Goal: Task Accomplishment & Management: Use online tool/utility

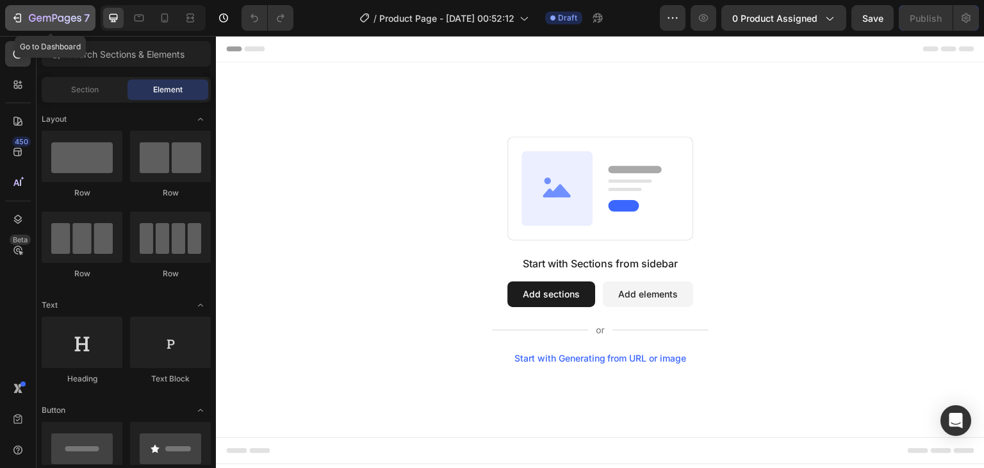
click at [21, 17] on icon "button" at bounding box center [19, 17] width 6 height 9
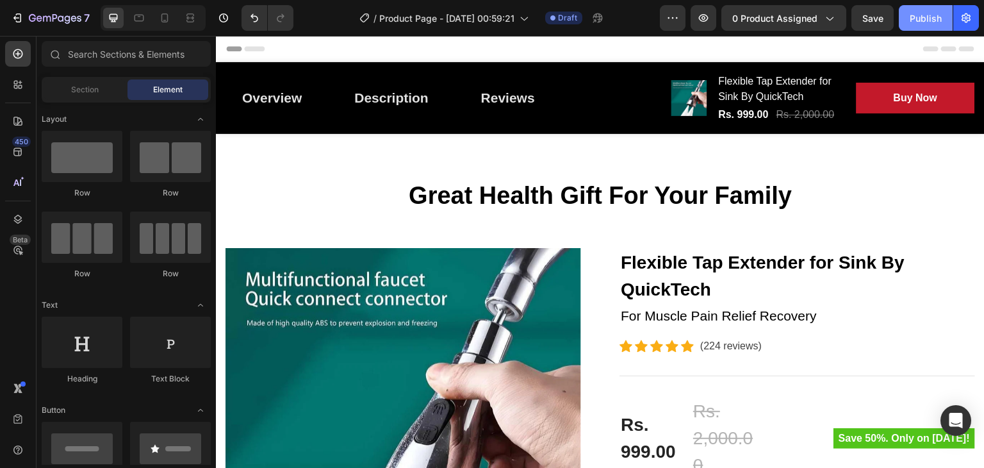
click at [920, 15] on div "Publish" at bounding box center [926, 18] width 32 height 13
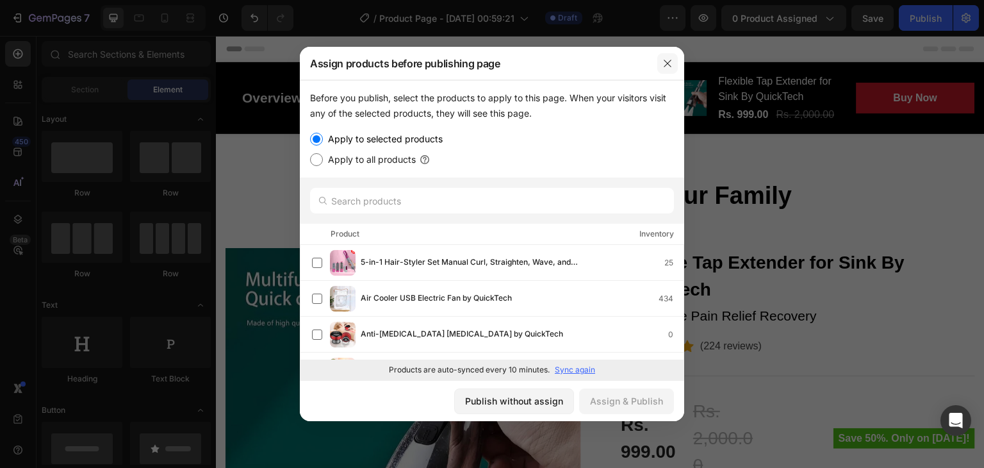
click at [668, 58] on icon "button" at bounding box center [668, 63] width 10 height 10
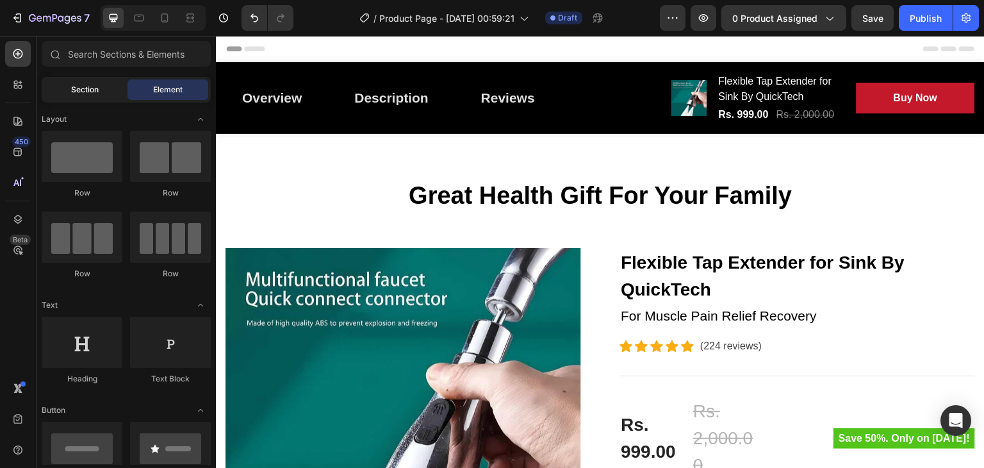
click at [69, 85] on div "Section" at bounding box center [84, 89] width 81 height 21
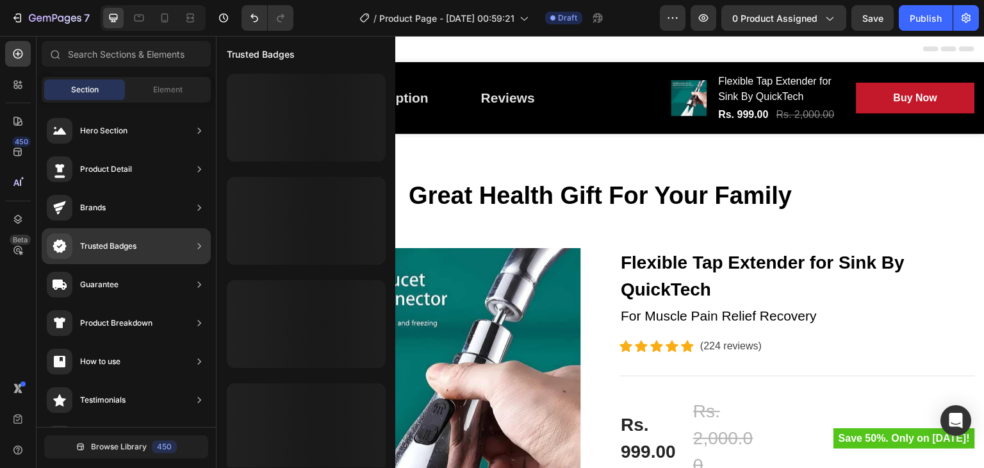
click at [141, 235] on div "Trusted Badges" at bounding box center [126, 246] width 169 height 36
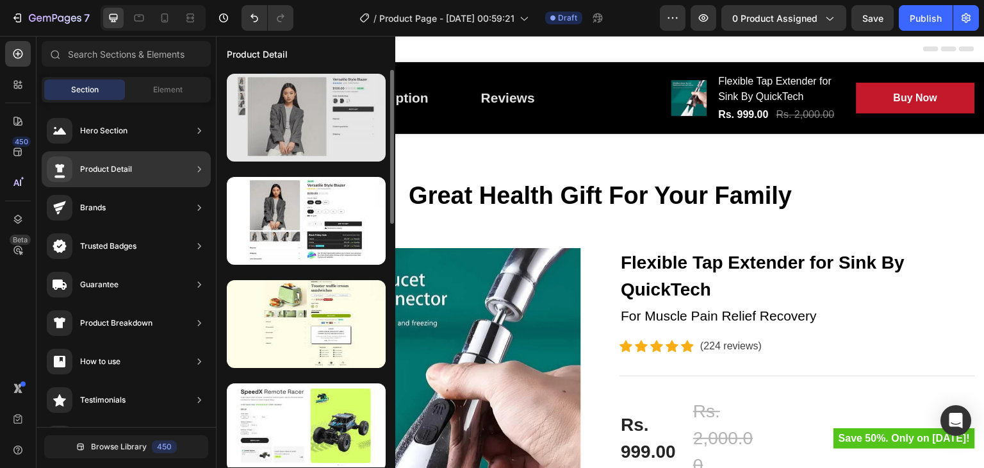
click at [340, 108] on div at bounding box center [306, 118] width 159 height 88
click at [356, 131] on div at bounding box center [306, 118] width 159 height 88
click at [292, 130] on div at bounding box center [306, 118] width 159 height 88
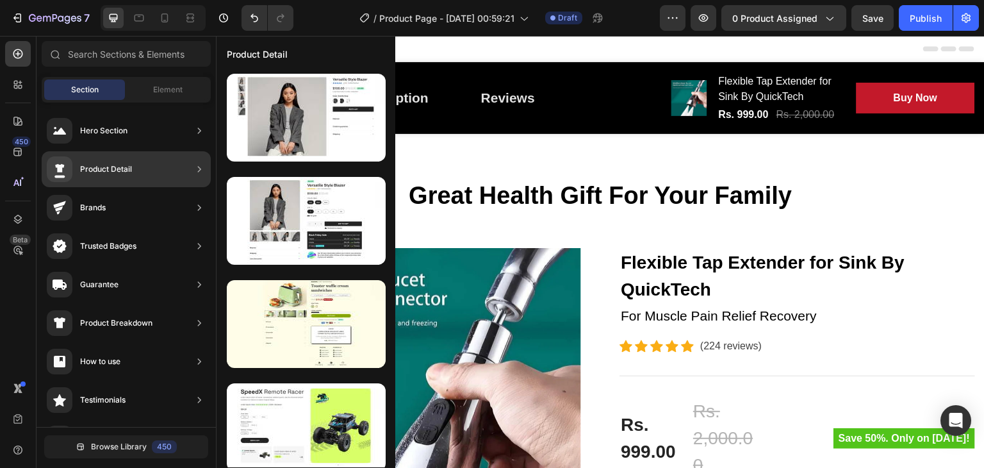
click at [202, 170] on icon at bounding box center [199, 169] width 13 height 13
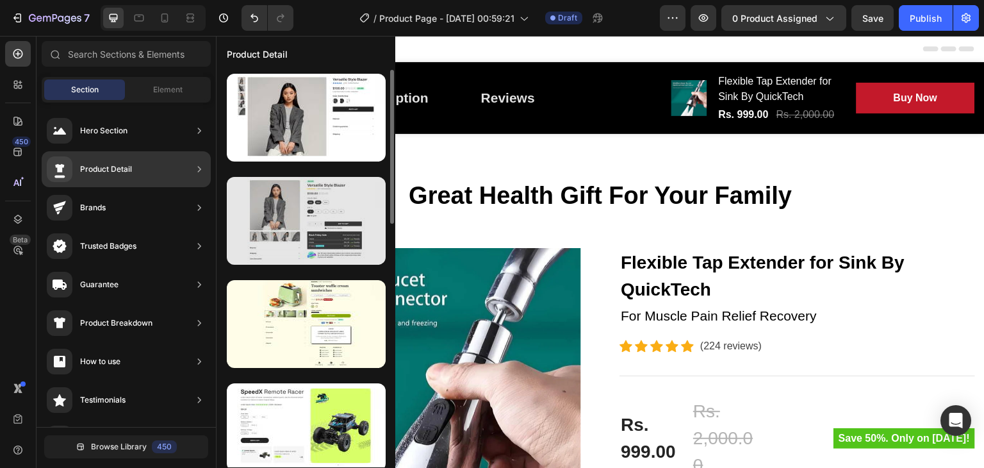
click at [301, 237] on div at bounding box center [306, 221] width 159 height 88
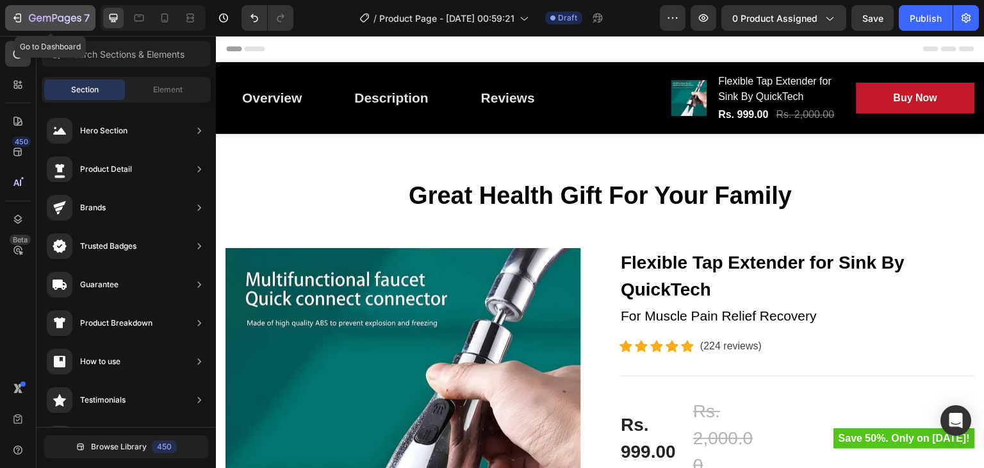
click at [13, 12] on icon "button" at bounding box center [17, 18] width 13 height 13
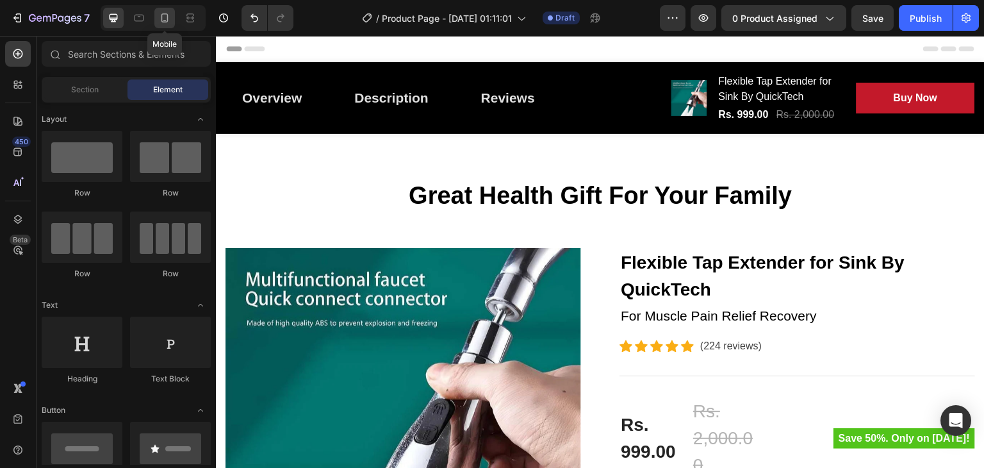
click at [154, 20] on div at bounding box center [164, 18] width 21 height 21
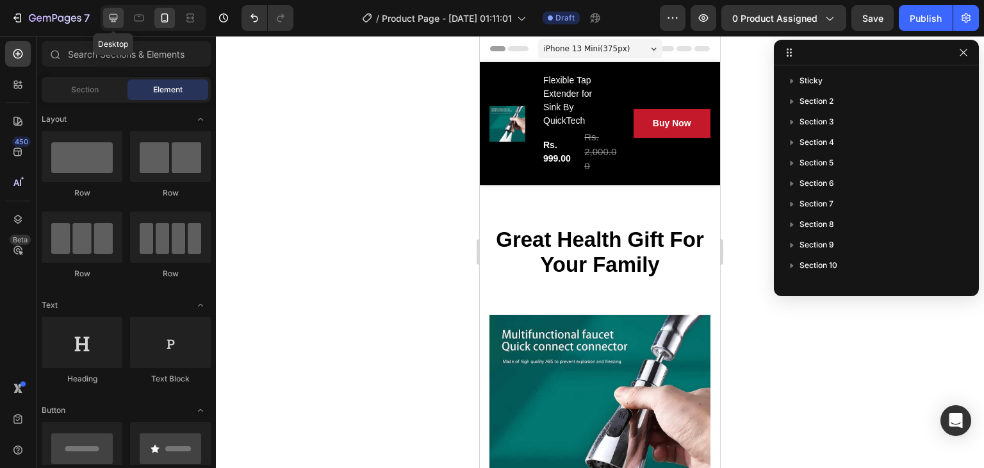
click at [110, 15] on icon at bounding box center [114, 18] width 8 height 8
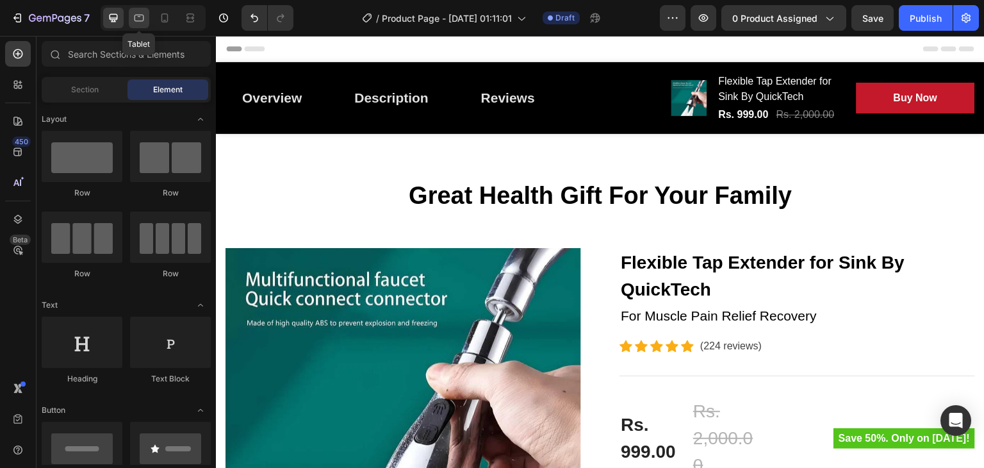
click at [145, 18] on icon at bounding box center [139, 18] width 13 height 13
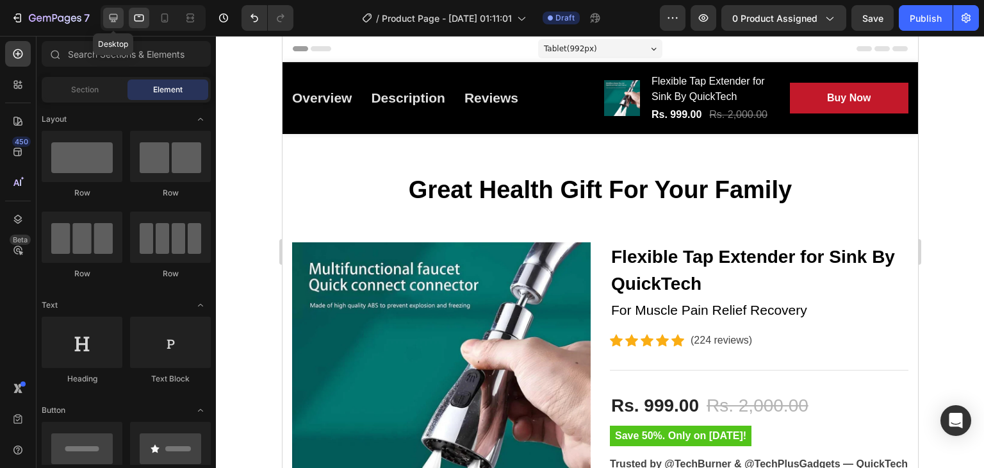
click at [119, 17] on icon at bounding box center [113, 18] width 13 height 13
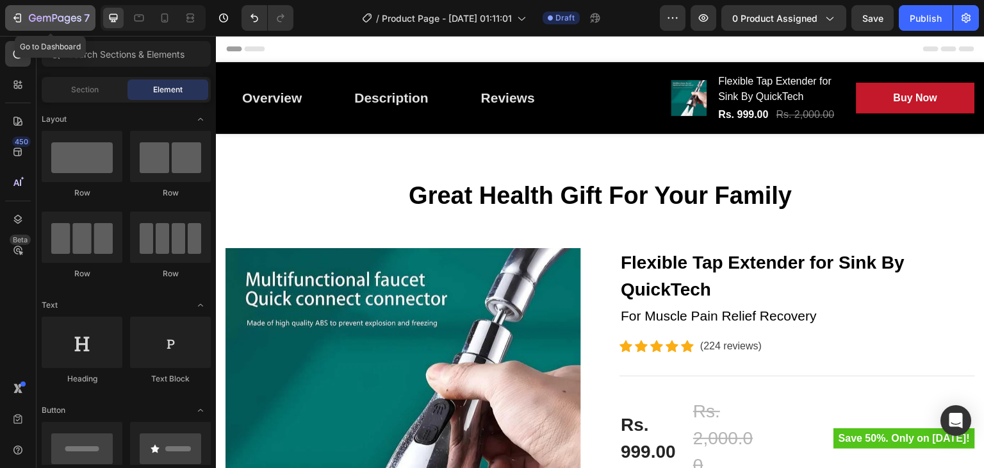
click at [13, 21] on icon "button" at bounding box center [17, 18] width 13 height 13
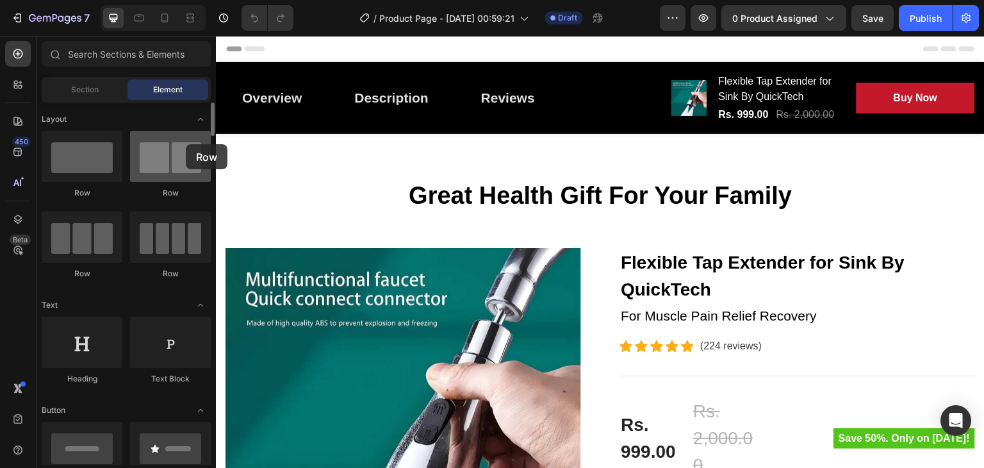
click at [186, 144] on div at bounding box center [170, 156] width 81 height 51
click at [167, 157] on div at bounding box center [170, 156] width 81 height 51
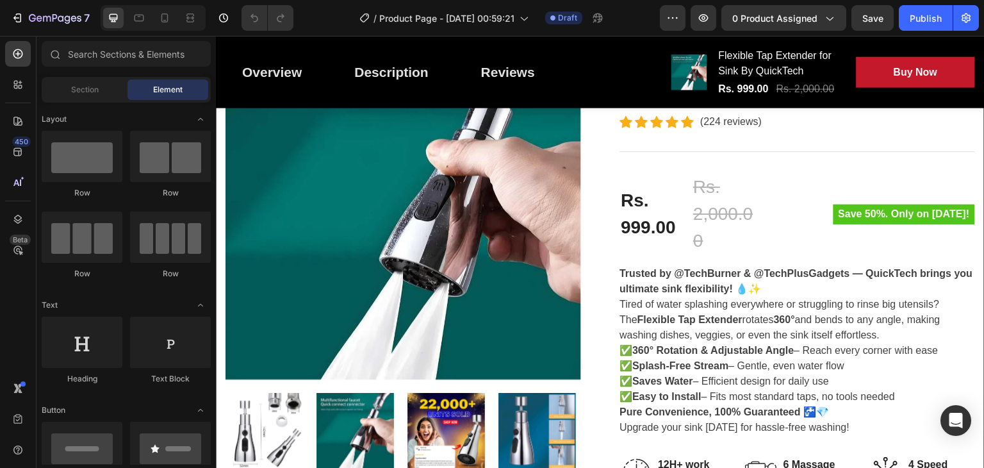
scroll to position [223, 0]
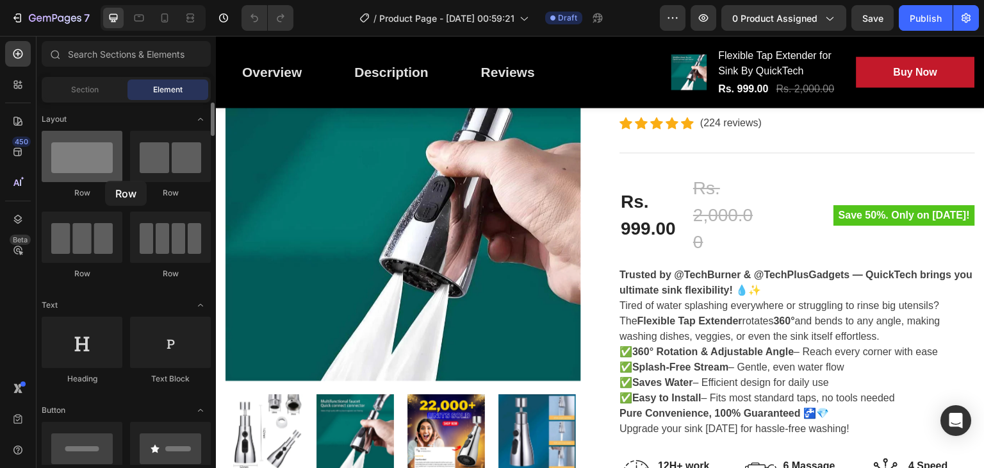
click at [105, 181] on div at bounding box center [82, 156] width 81 height 51
click at [62, 147] on div at bounding box center [82, 156] width 81 height 51
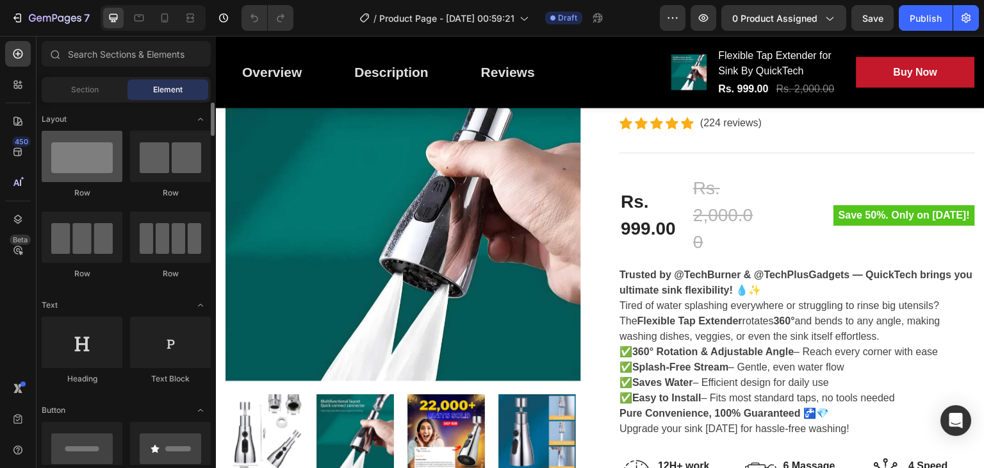
click at [62, 147] on div at bounding box center [82, 156] width 81 height 51
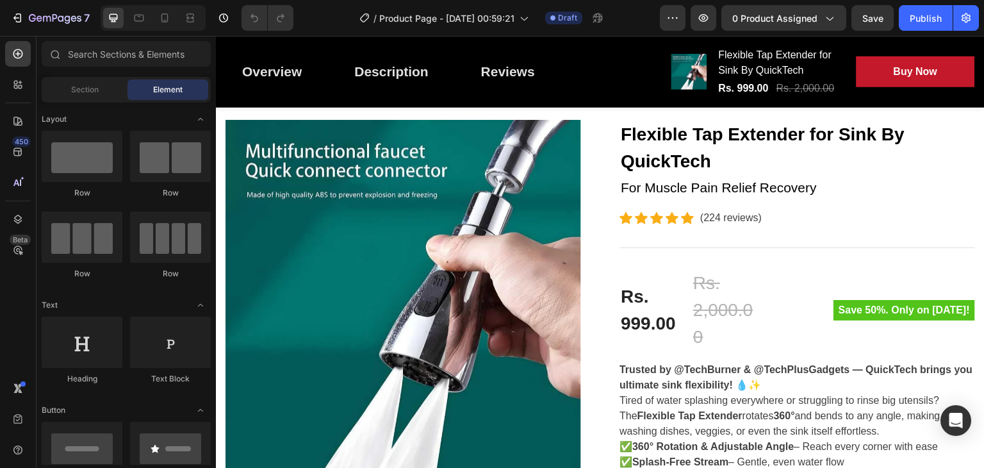
scroll to position [0, 0]
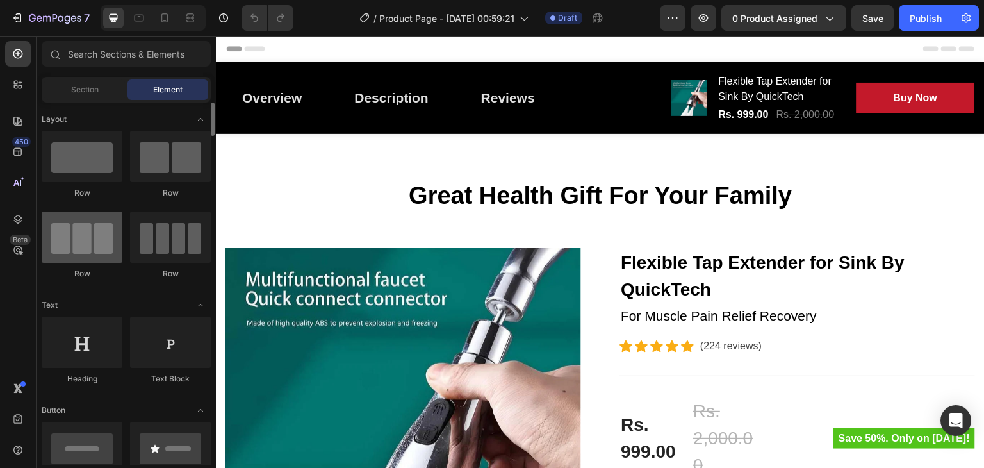
click at [103, 256] on div at bounding box center [82, 236] width 81 height 51
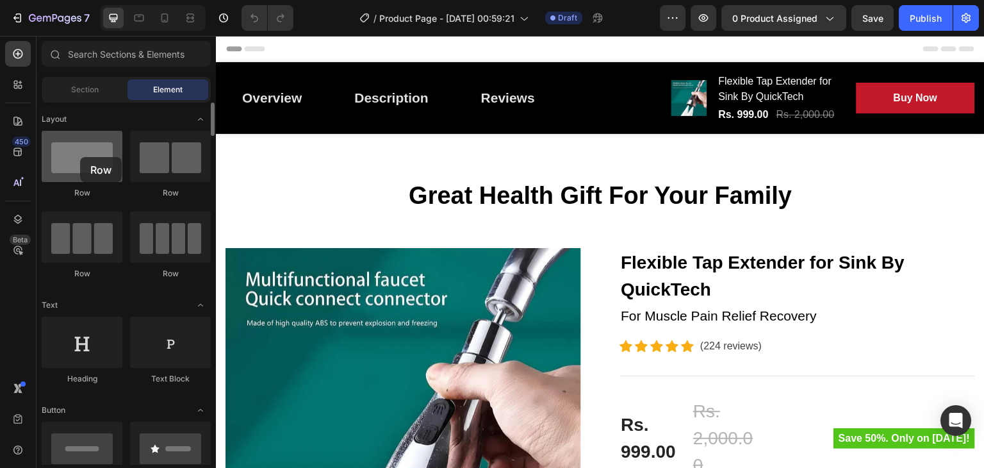
click at [80, 157] on div at bounding box center [82, 156] width 81 height 51
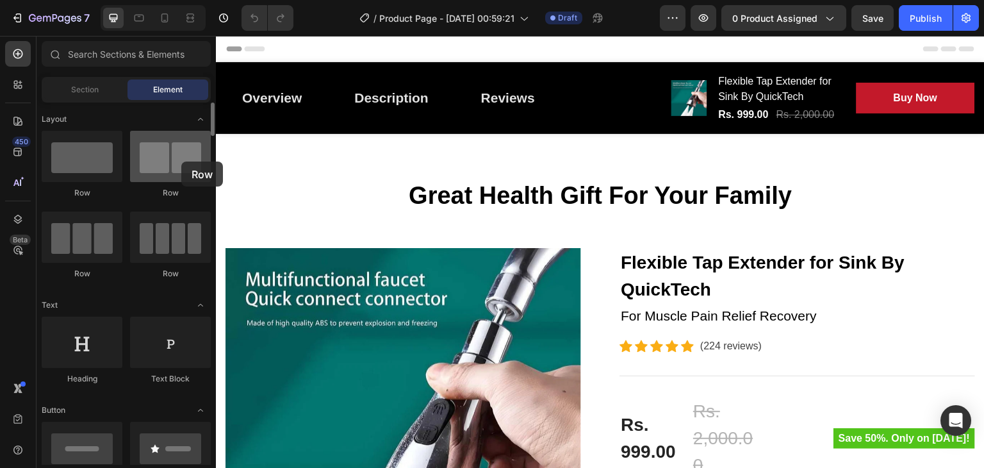
click at [181, 161] on div at bounding box center [170, 156] width 81 height 51
click at [92, 98] on div "Section" at bounding box center [84, 89] width 81 height 21
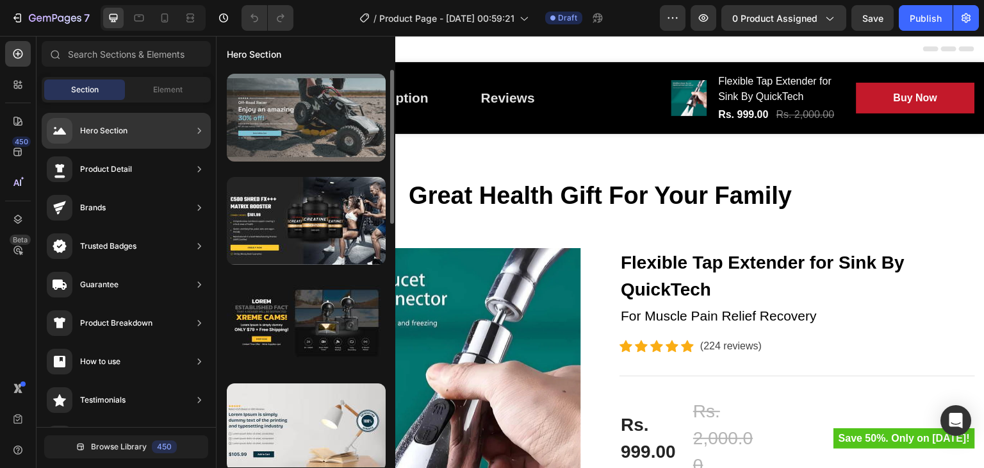
click at [300, 115] on div at bounding box center [306, 118] width 159 height 88
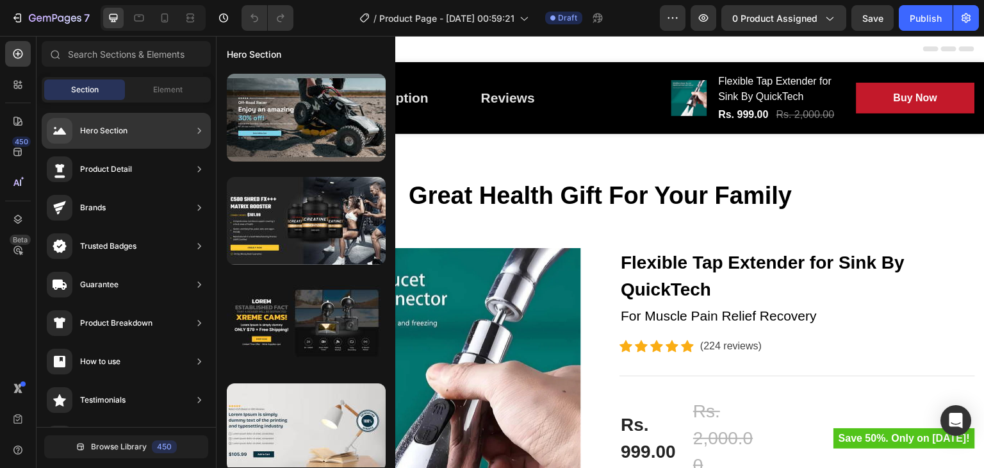
click at [202, 126] on icon at bounding box center [199, 130] width 13 height 13
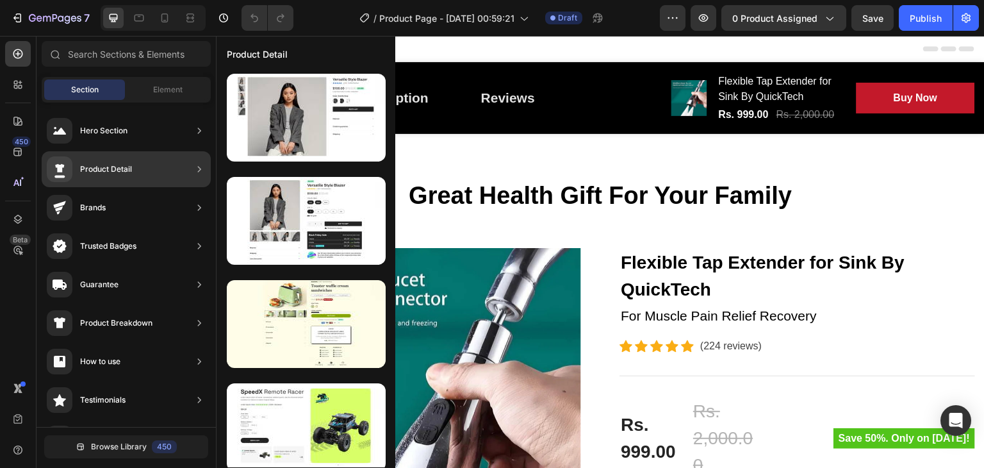
click at [199, 161] on div at bounding box center [199, 169] width 13 height 26
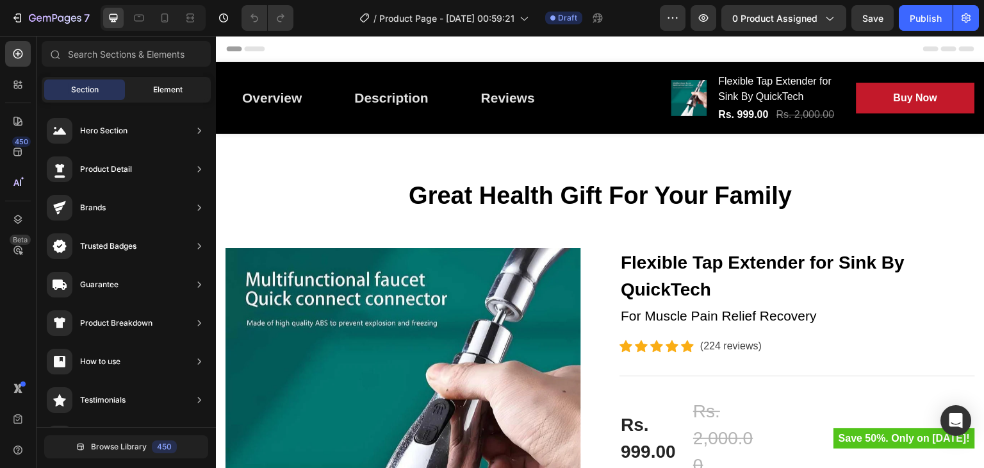
click at [178, 88] on span "Element" at bounding box center [167, 90] width 29 height 12
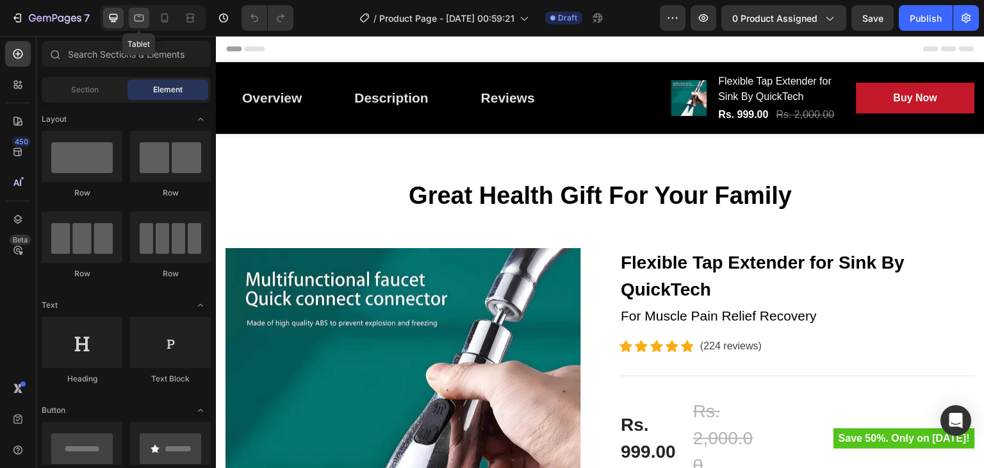
click at [142, 17] on icon at bounding box center [139, 18] width 13 height 13
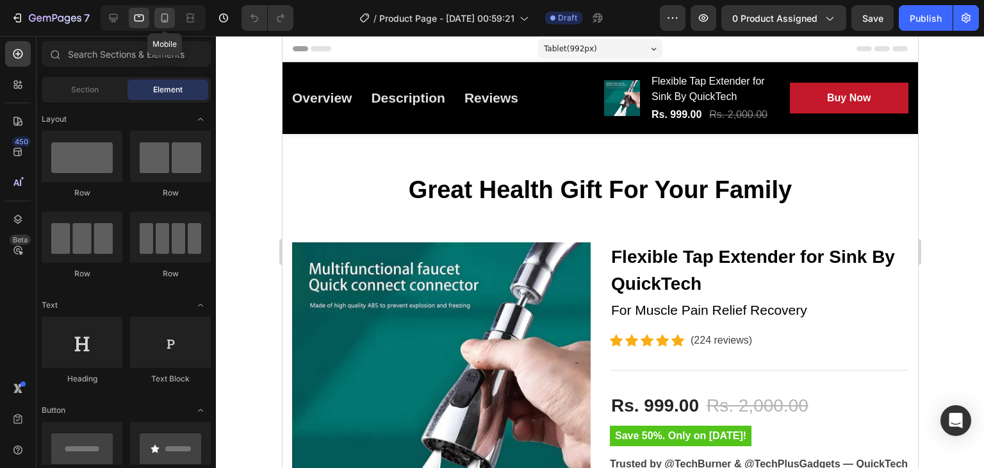
click at [164, 19] on icon at bounding box center [164, 18] width 13 height 13
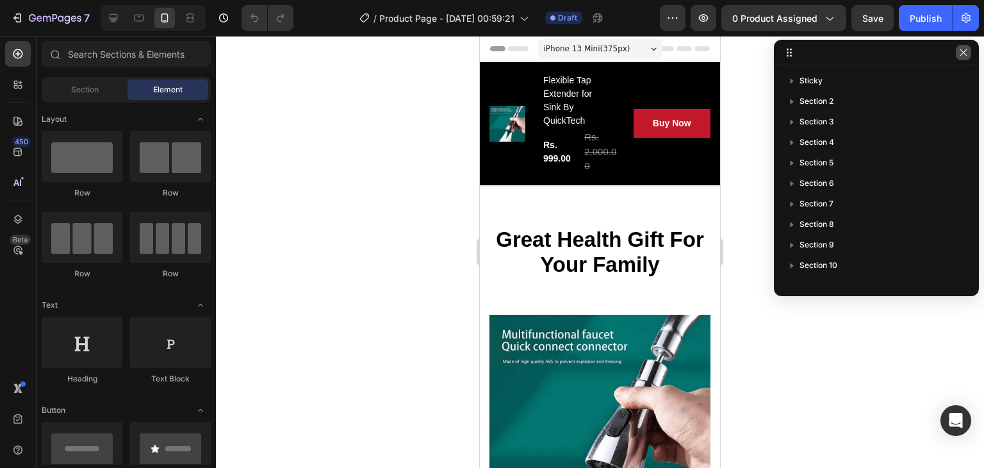
click at [970, 51] on button "button" at bounding box center [963, 52] width 15 height 15
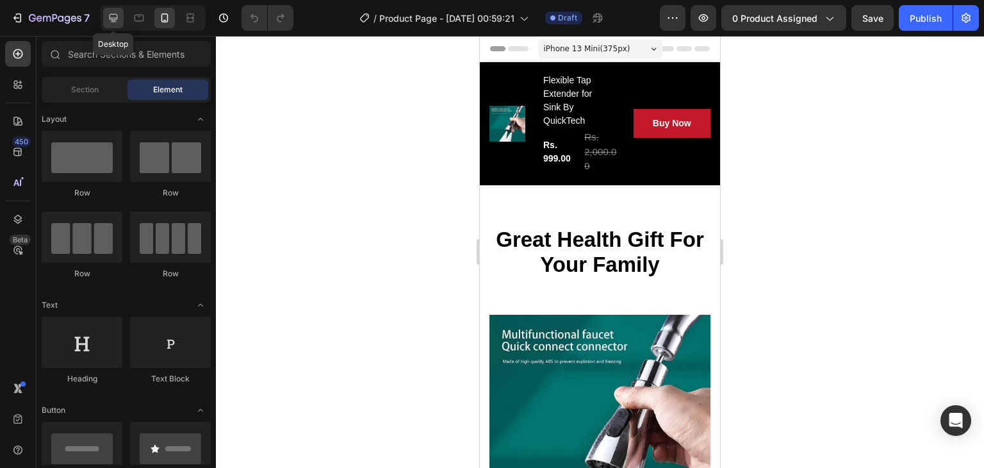
click at [108, 15] on icon at bounding box center [113, 18] width 13 height 13
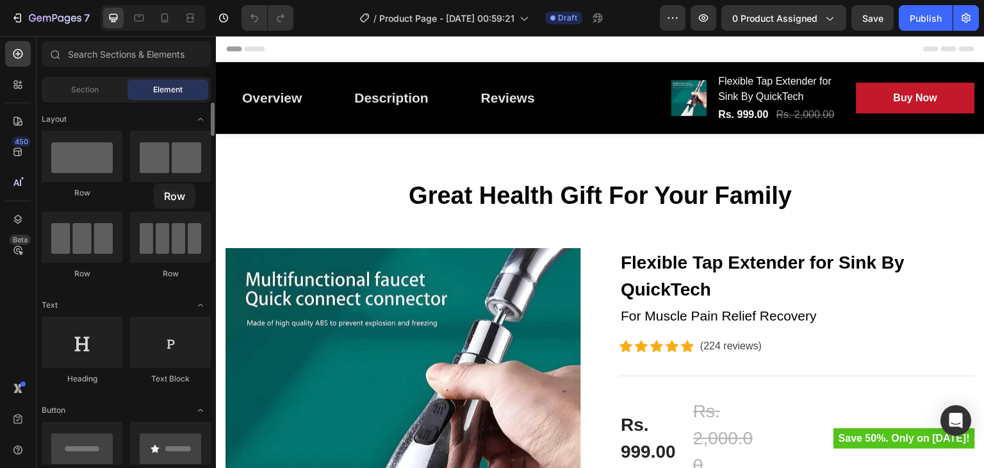
click at [154, 183] on div "Row" at bounding box center [170, 165] width 81 height 68
click at [179, 151] on div at bounding box center [170, 156] width 81 height 51
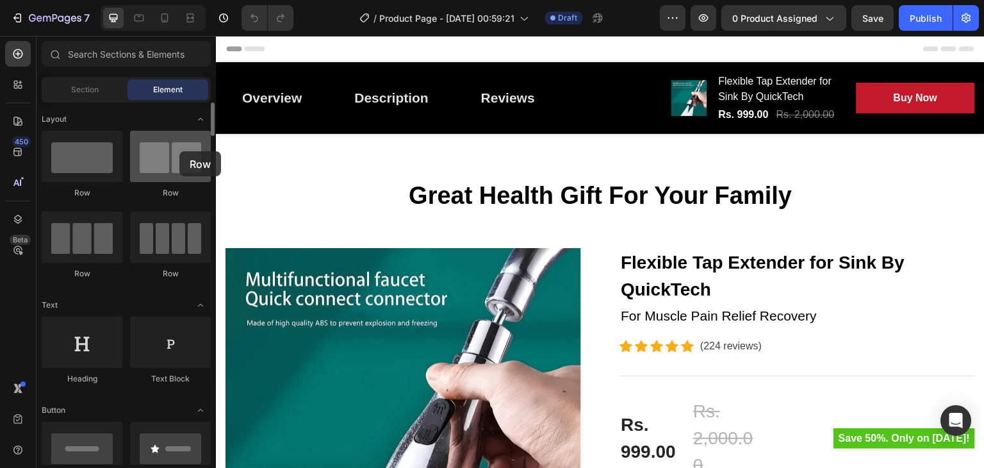
click at [179, 151] on div at bounding box center [170, 156] width 81 height 51
click at [188, 152] on div at bounding box center [170, 156] width 81 height 51
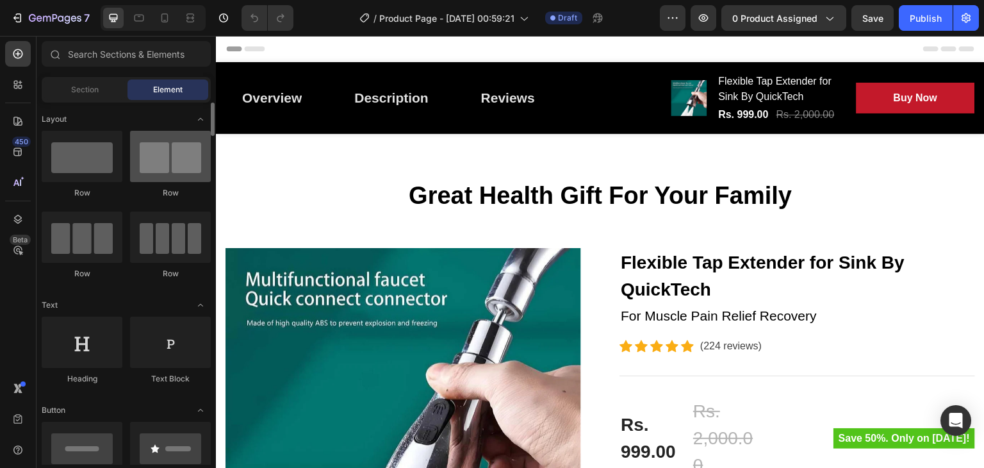
click at [188, 152] on div at bounding box center [170, 156] width 81 height 51
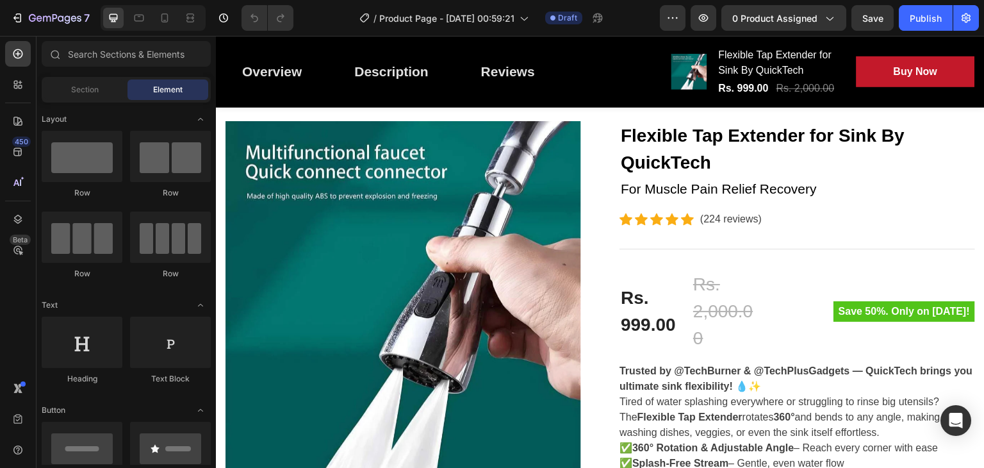
scroll to position [72, 0]
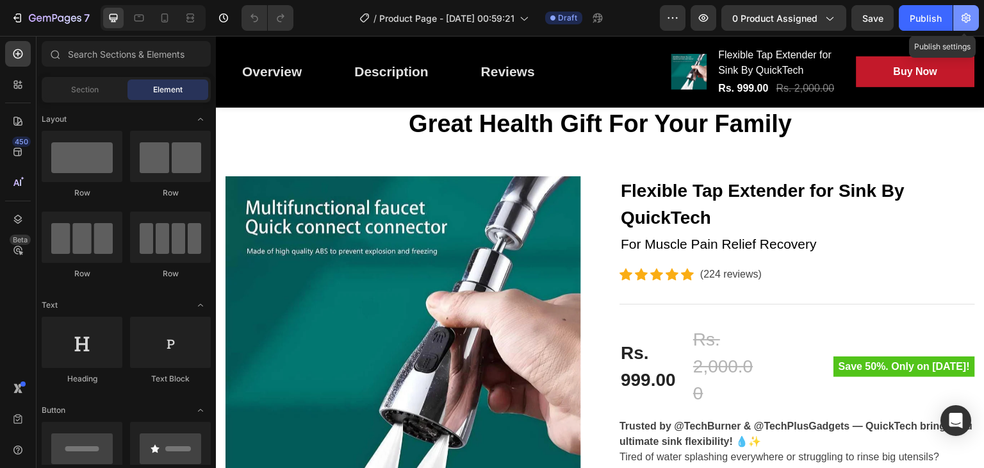
click at [971, 24] on icon "button" at bounding box center [966, 18] width 13 height 13
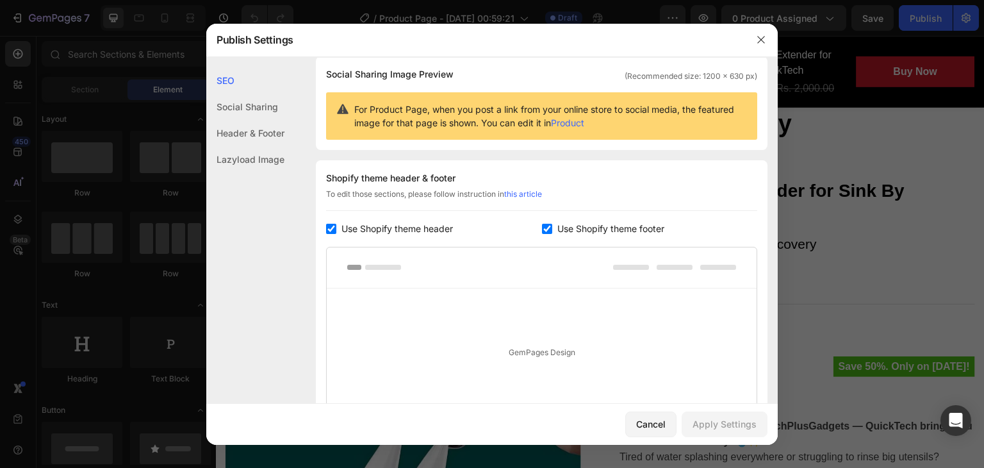
scroll to position [0, 0]
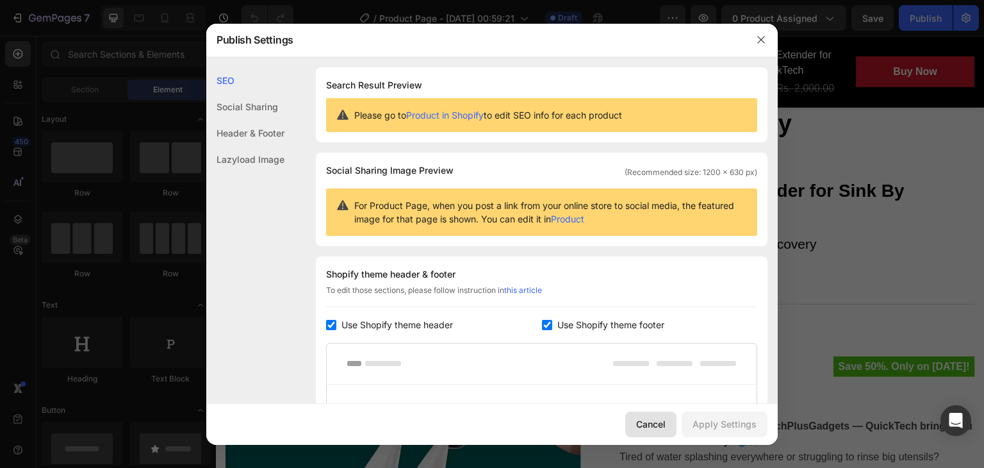
click at [666, 414] on button "Cancel" at bounding box center [650, 424] width 51 height 26
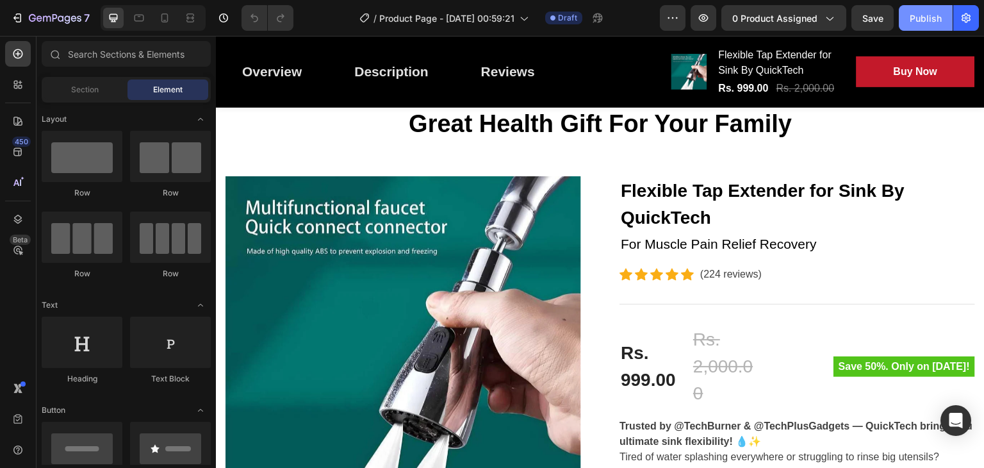
click at [920, 17] on div "Publish" at bounding box center [926, 18] width 32 height 13
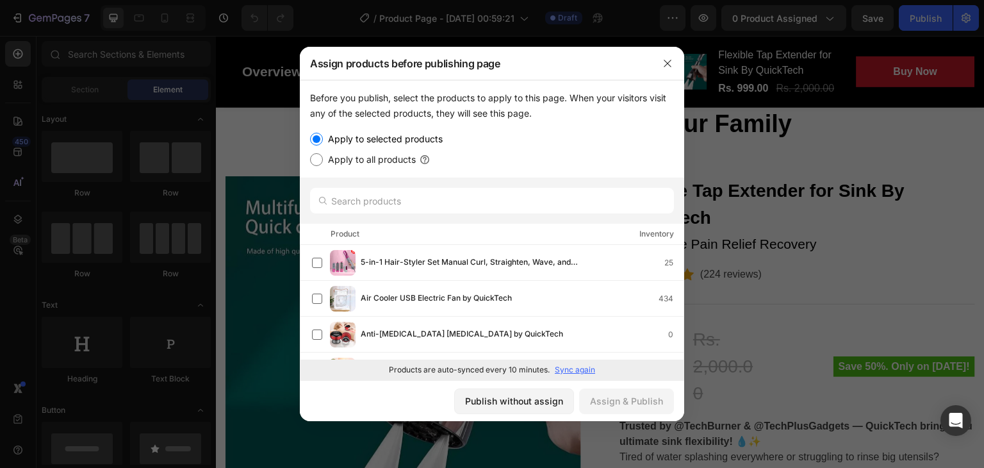
click at [316, 154] on input "Apply to all products" at bounding box center [316, 159] width 13 height 13
radio input "true"
click at [318, 135] on input "Apply to selected products" at bounding box center [316, 139] width 13 height 13
radio input "true"
click at [664, 60] on icon "button" at bounding box center [668, 63] width 10 height 10
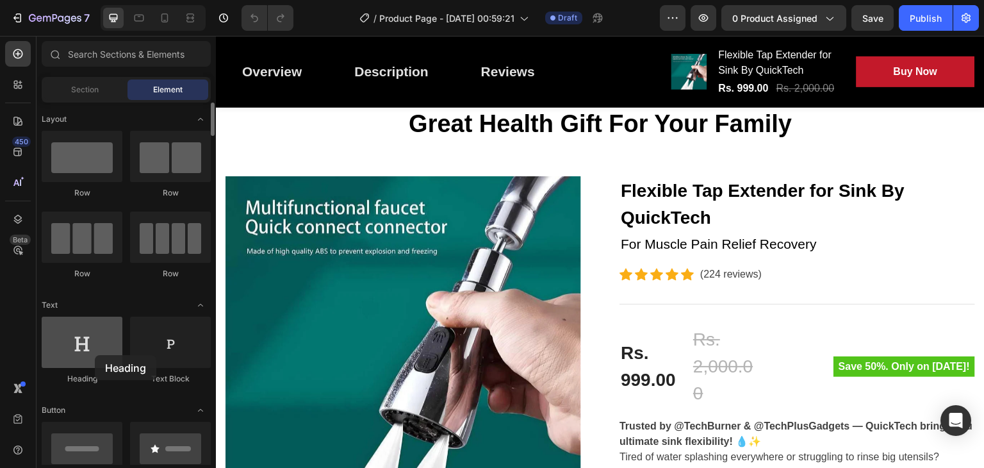
click at [95, 355] on div at bounding box center [82, 342] width 81 height 51
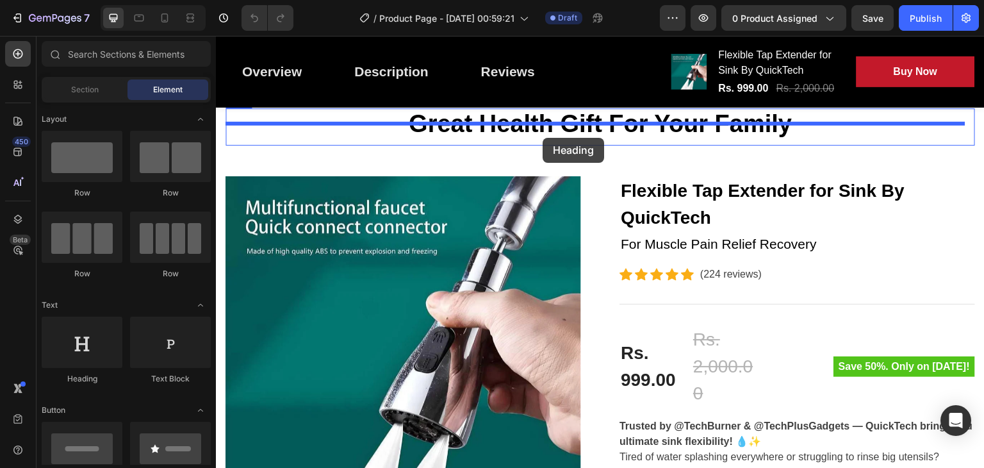
drag, startPoint x: 311, startPoint y: 391, endPoint x: 543, endPoint y: 138, distance: 343.3
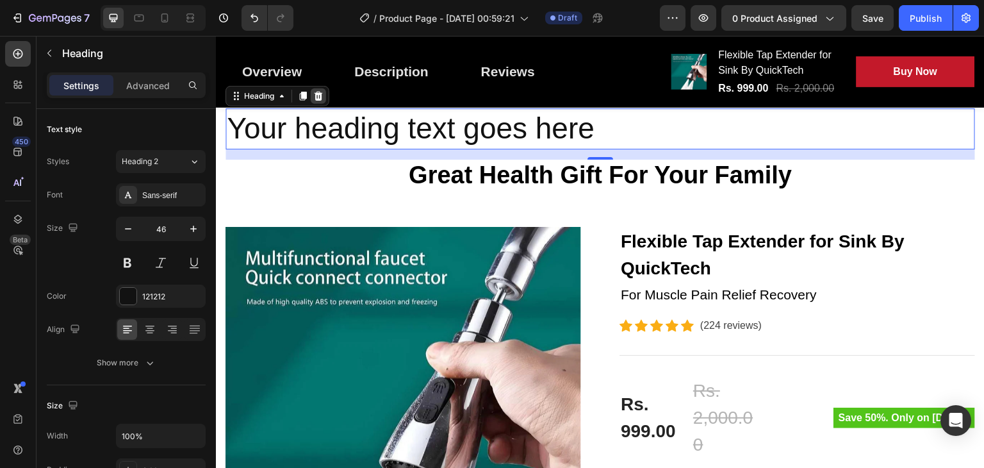
click at [318, 101] on icon at bounding box center [318, 96] width 10 height 10
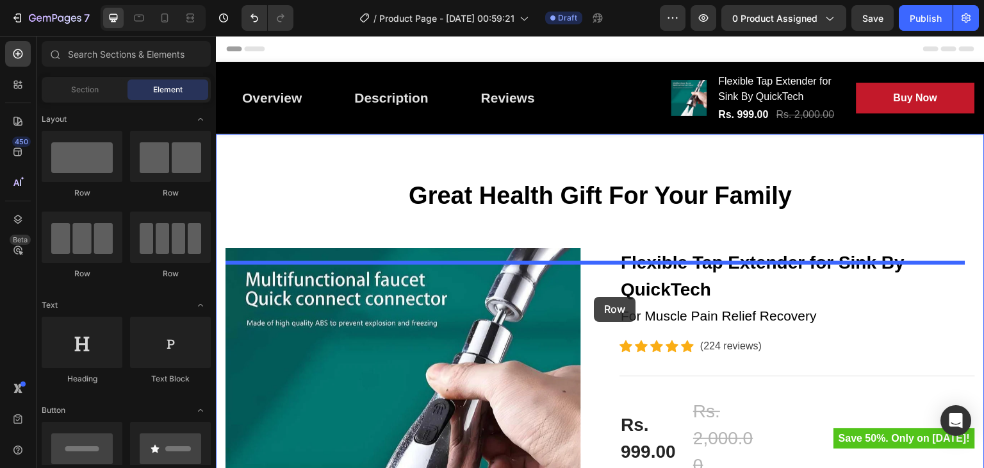
drag, startPoint x: 385, startPoint y: 198, endPoint x: 594, endPoint y: 297, distance: 231.0
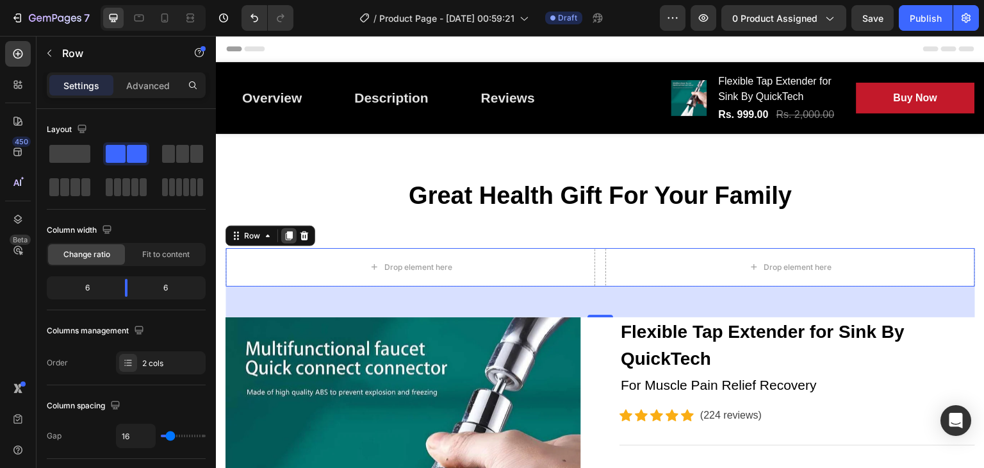
click at [290, 240] on icon at bounding box center [289, 235] width 7 height 9
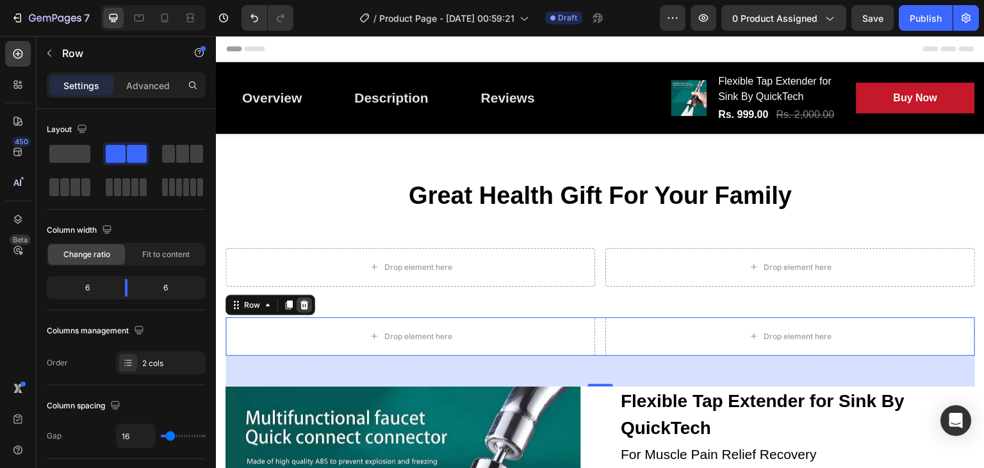
click at [308, 310] on icon at bounding box center [304, 305] width 10 height 10
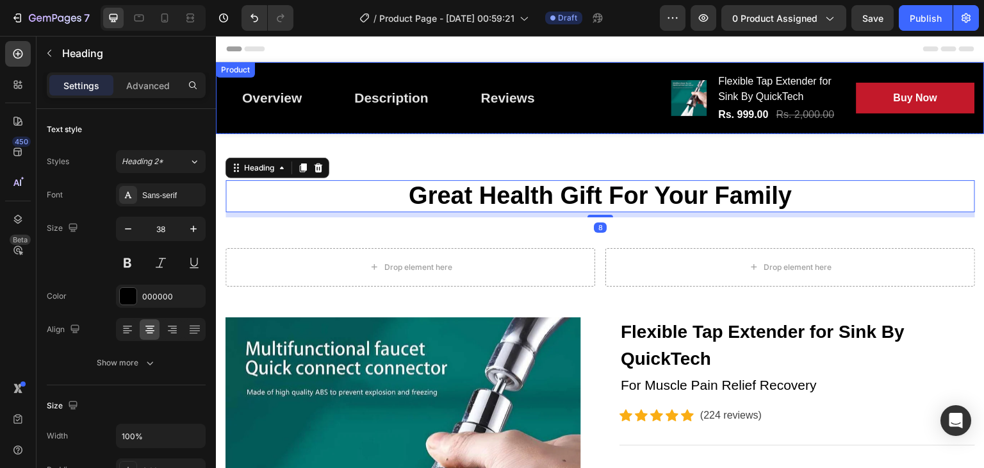
click at [351, 134] on div "Overview Button Description Button Reviews Button Row Product Images Flexible T…" at bounding box center [600, 98] width 769 height 72
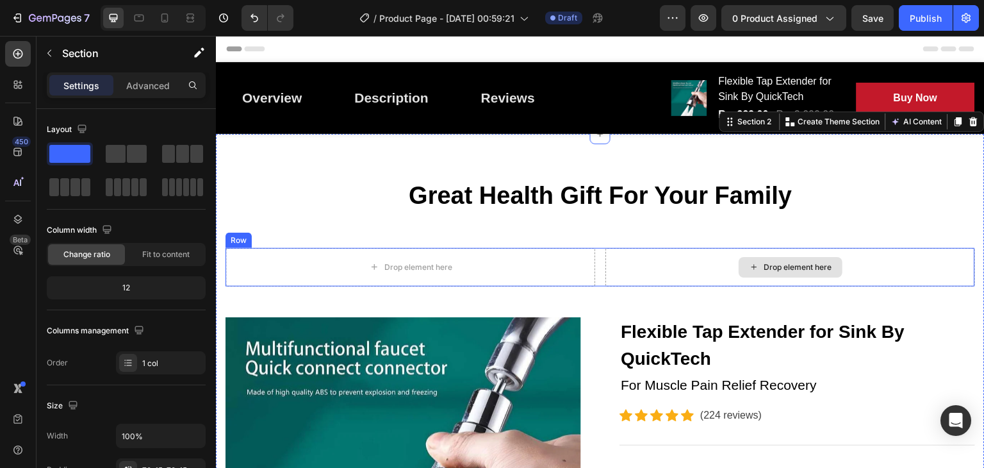
click at [925, 273] on div "Drop element here" at bounding box center [791, 267] width 370 height 38
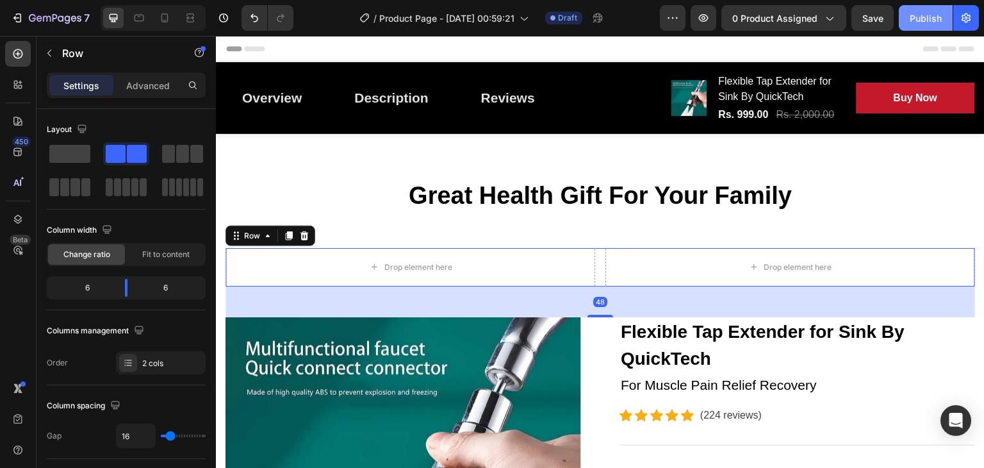
click at [919, 22] on div "Publish" at bounding box center [926, 18] width 32 height 13
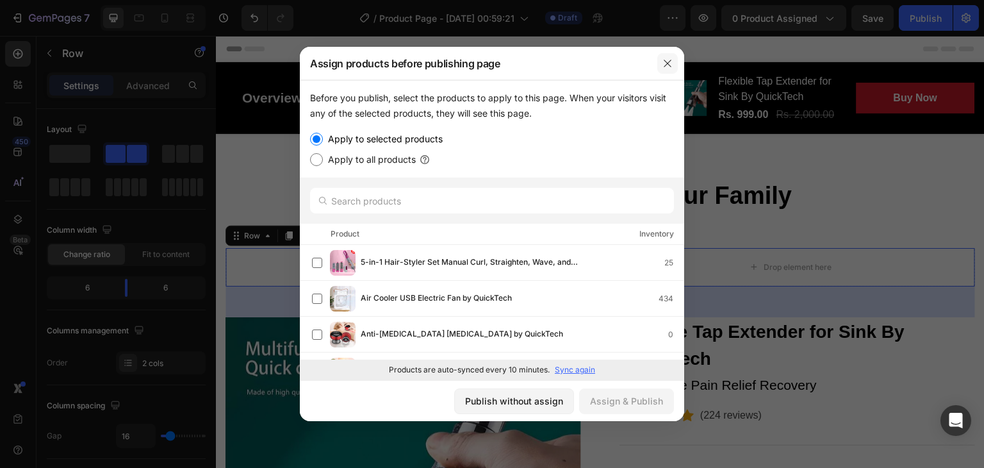
click at [672, 62] on icon "button" at bounding box center [668, 63] width 10 height 10
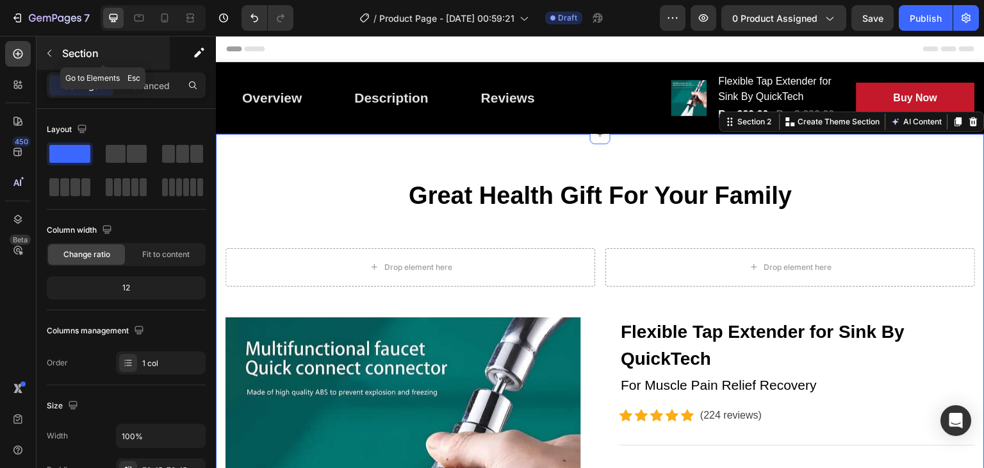
click at [56, 55] on button "button" at bounding box center [49, 53] width 21 height 21
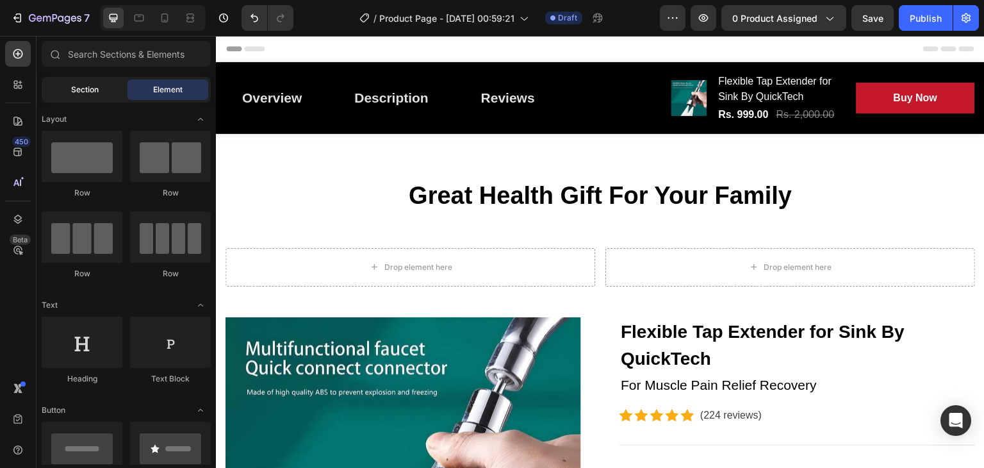
click at [103, 93] on div "Section" at bounding box center [84, 89] width 81 height 21
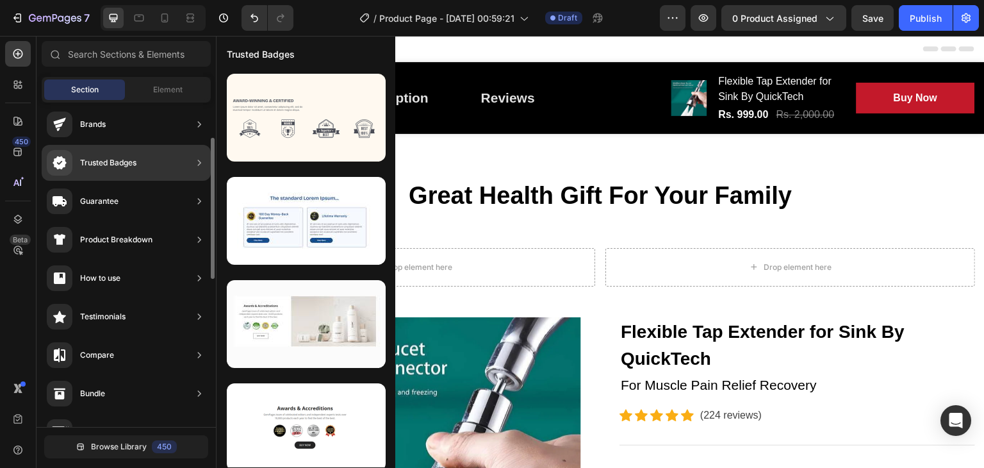
scroll to position [83, 0]
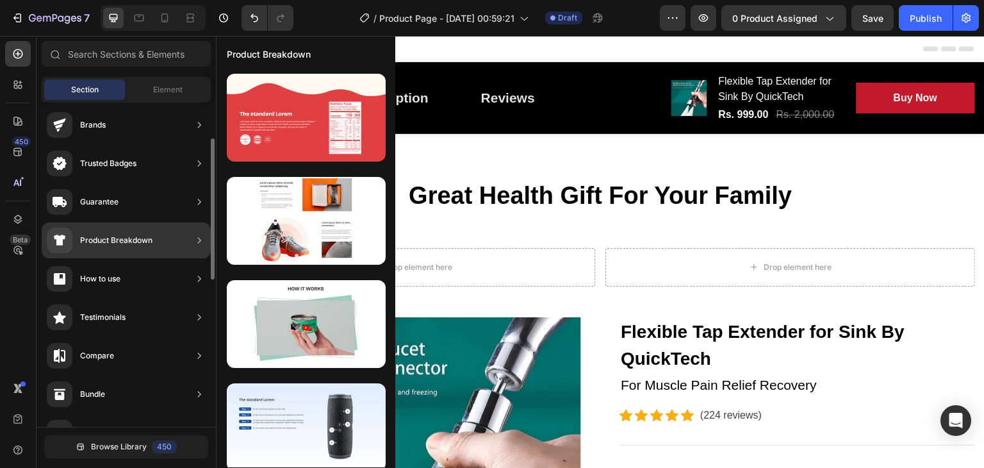
click at [110, 240] on div "Product Breakdown" at bounding box center [116, 240] width 72 height 13
click at [198, 239] on icon at bounding box center [199, 240] width 13 height 13
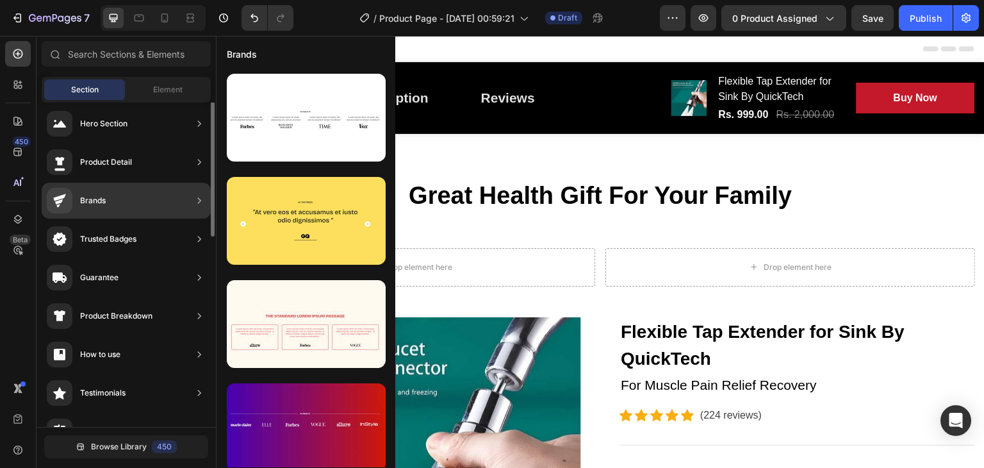
scroll to position [0, 0]
